Goal: Task Accomplishment & Management: Manage account settings

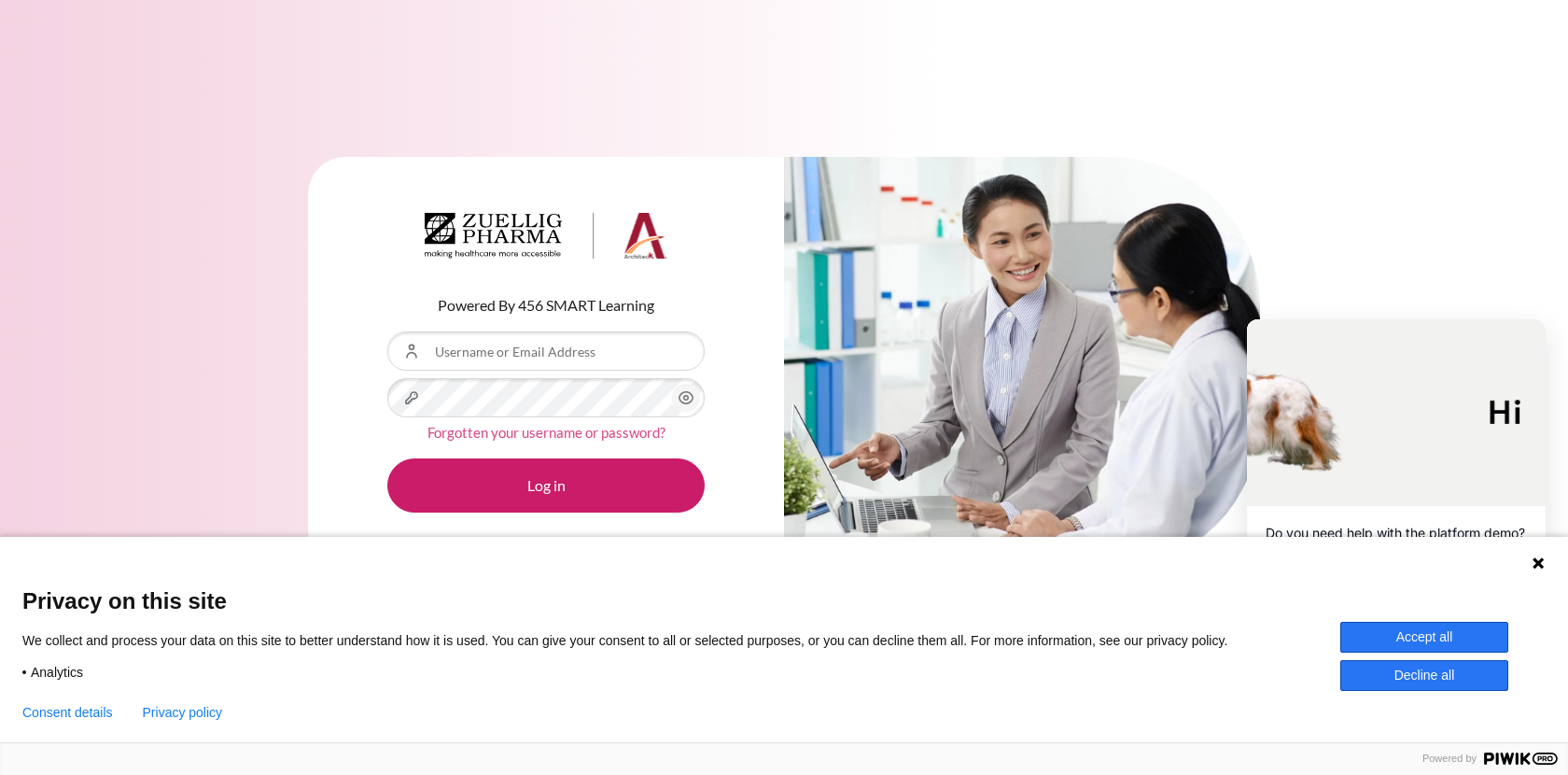
click at [556, 433] on link "Forgotten your username or password?" at bounding box center [546, 431] width 238 height 17
